Goal: Transaction & Acquisition: Purchase product/service

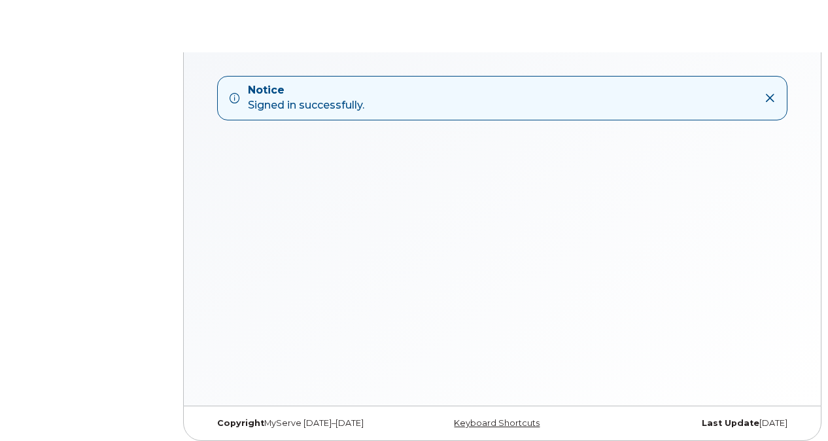
click at [768, 100] on icon at bounding box center [769, 98] width 10 height 10
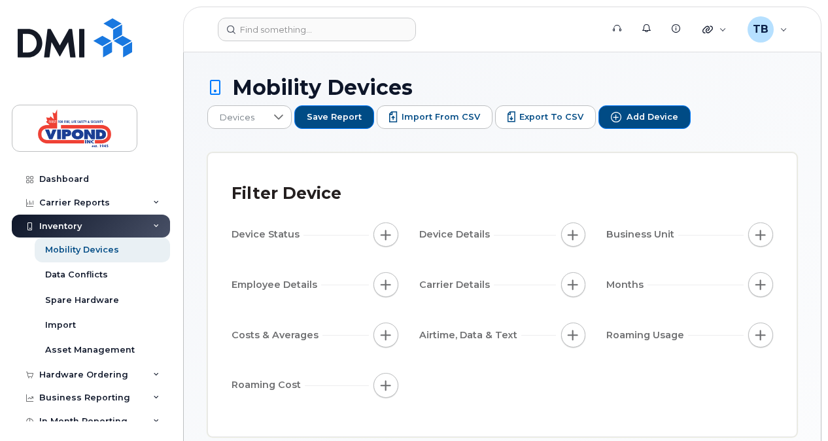
scroll to position [58, 0]
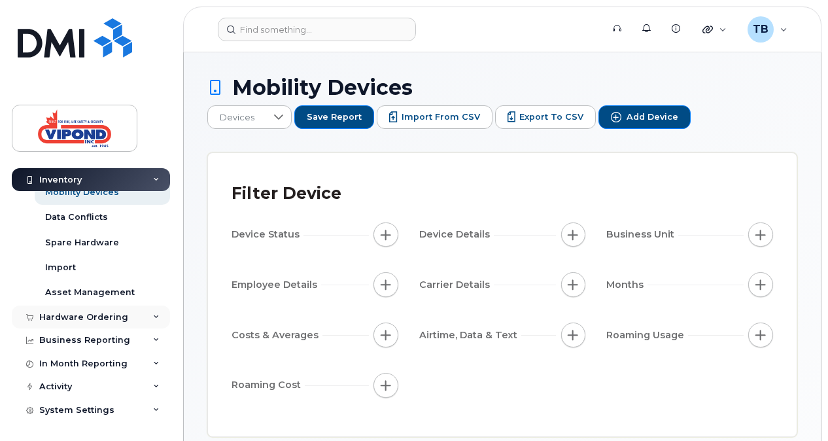
click at [148, 315] on div "Hardware Ordering" at bounding box center [91, 317] width 158 height 24
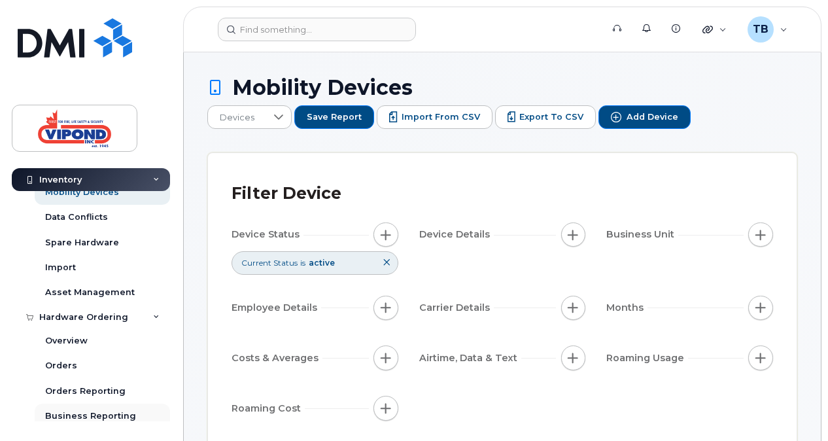
scroll to position [158, 0]
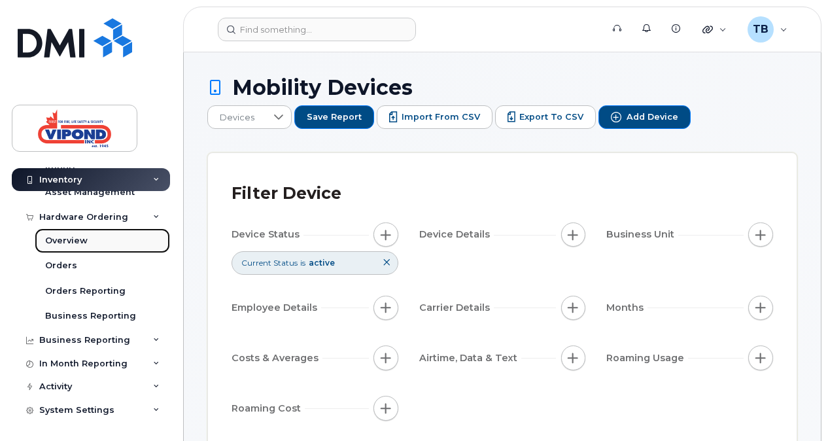
click at [82, 237] on div "Overview" at bounding box center [66, 241] width 42 height 12
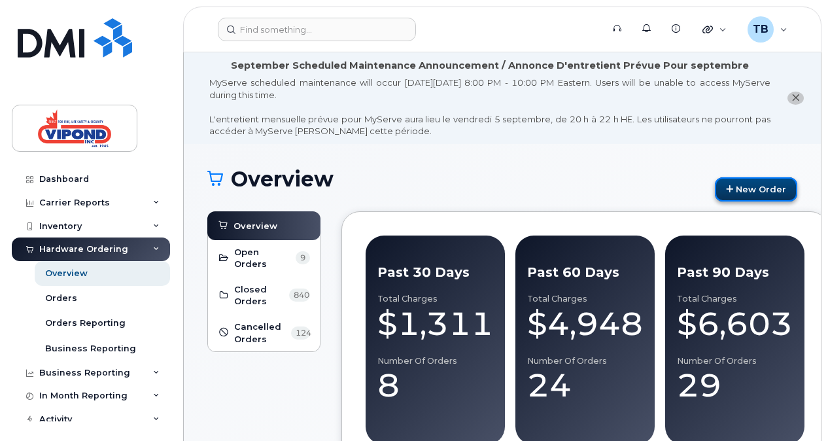
click at [747, 190] on link "New Order" at bounding box center [756, 189] width 82 height 24
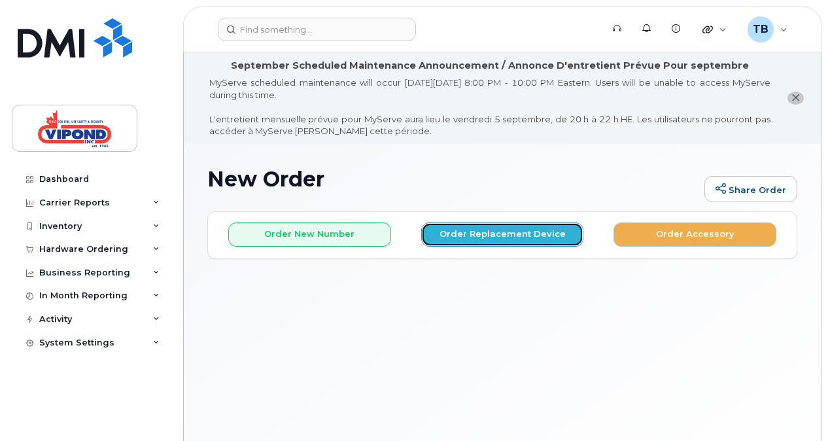
click at [529, 233] on button "Order Replacement Device" at bounding box center [502, 234] width 163 height 24
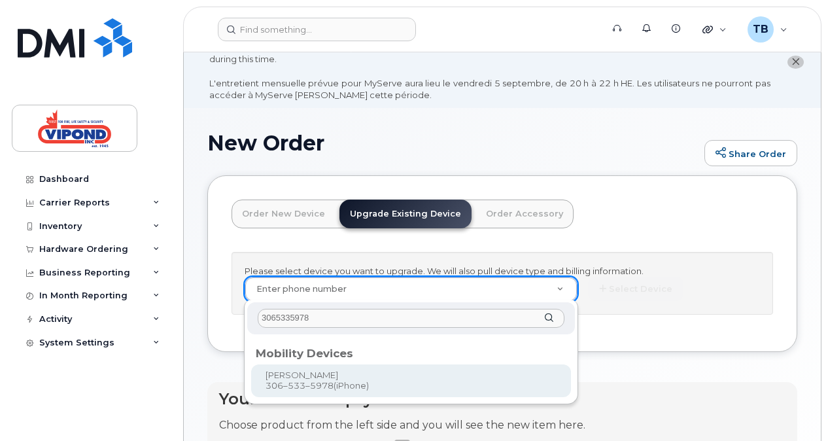
scroll to position [65, 0]
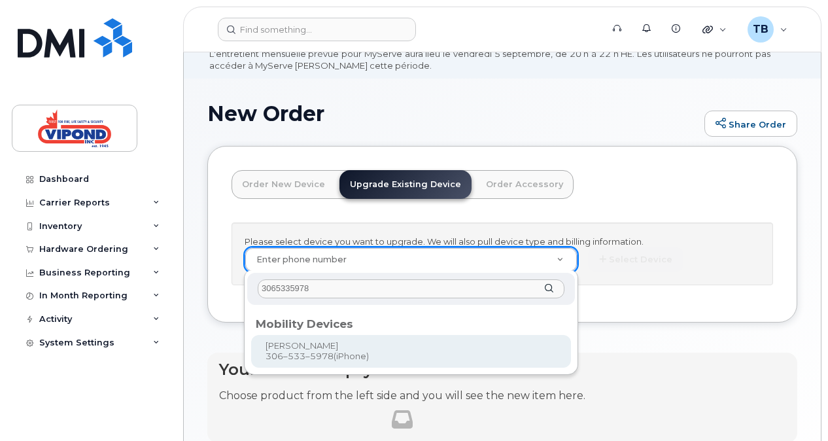
type input "3065335978"
type input "261685"
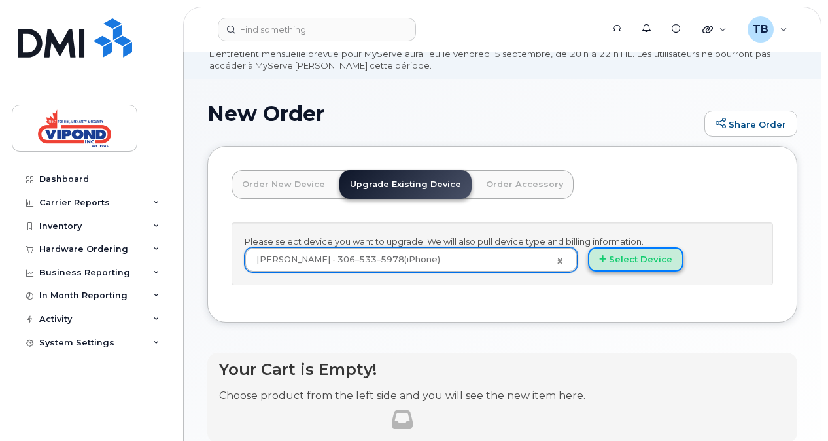
click at [642, 260] on button "Select Device" at bounding box center [635, 259] width 95 height 24
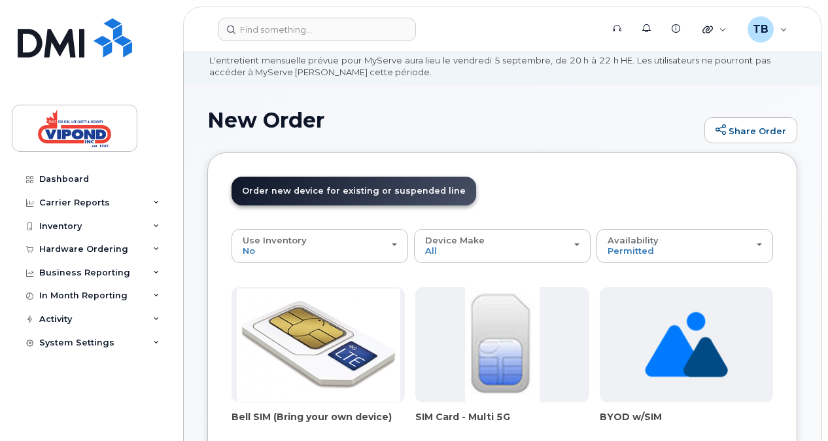
scroll to position [0, 0]
